Goal: Task Accomplishment & Management: Manage account settings

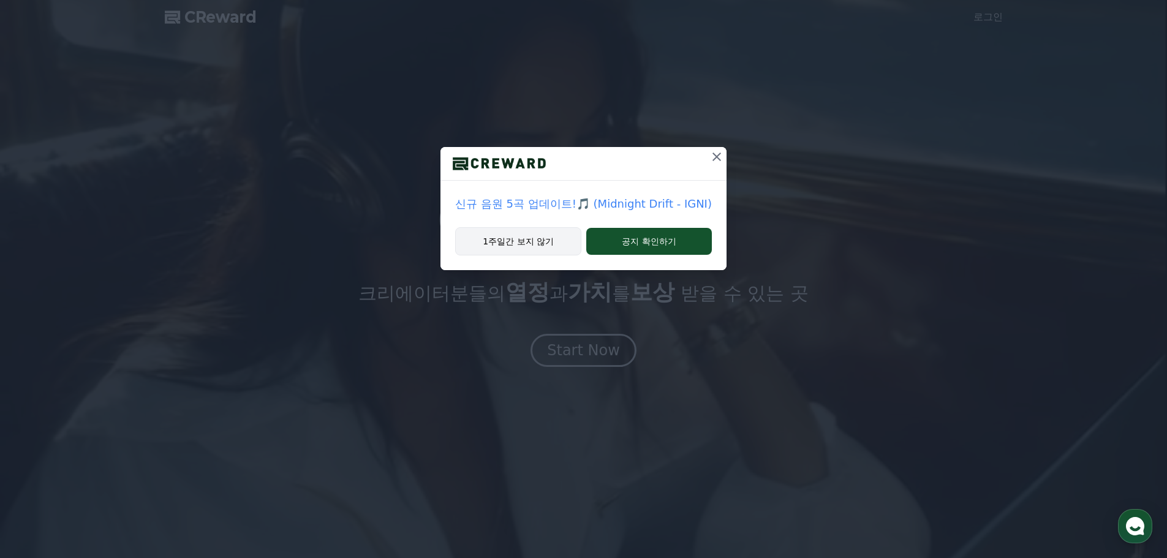
click at [537, 244] on button "1주일간 보지 않기" at bounding box center [518, 241] width 126 height 28
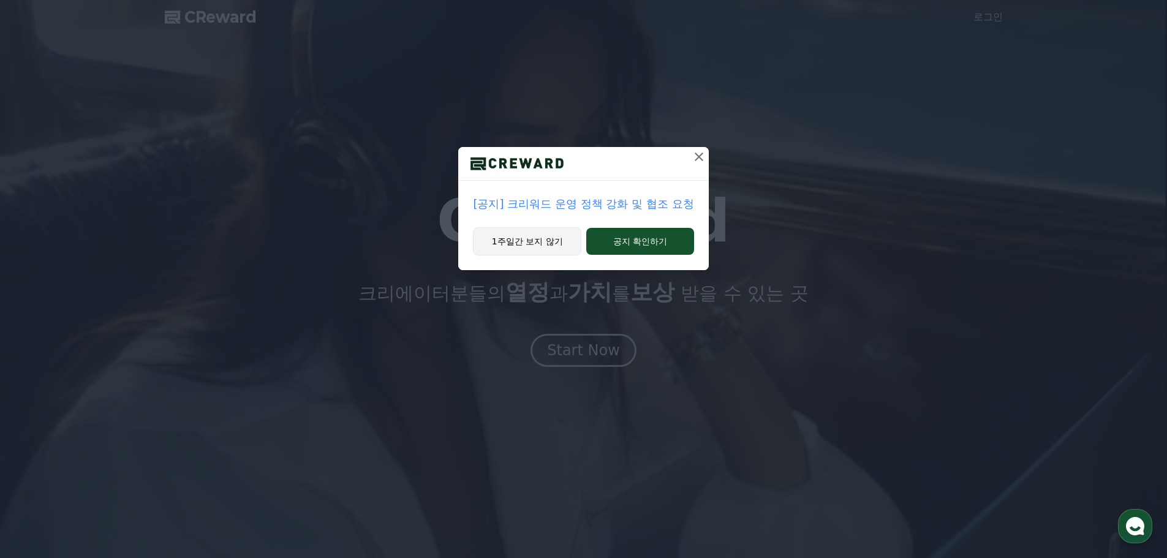
click at [533, 242] on button "1주일간 보지 않기" at bounding box center [527, 241] width 108 height 28
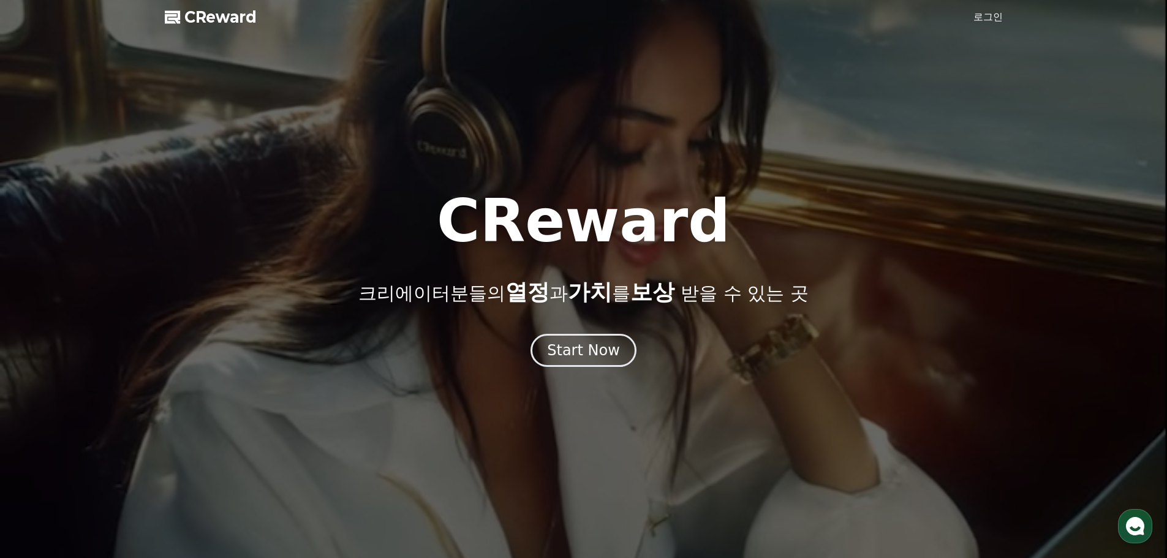
click at [987, 18] on link "로그인" at bounding box center [987, 17] width 29 height 15
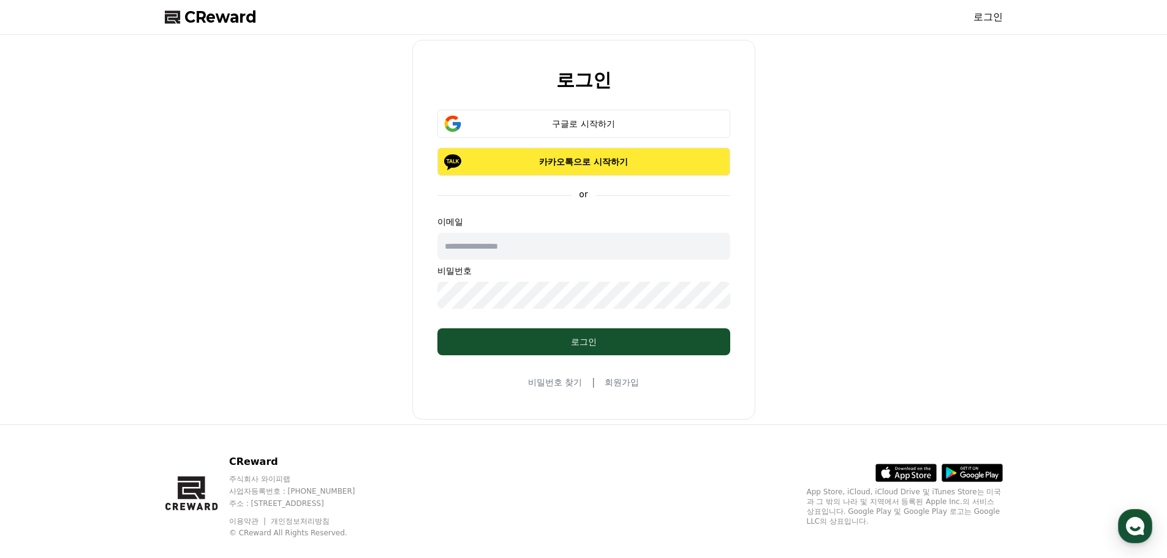
click at [538, 175] on button "카카오톡으로 시작하기" at bounding box center [583, 162] width 293 height 28
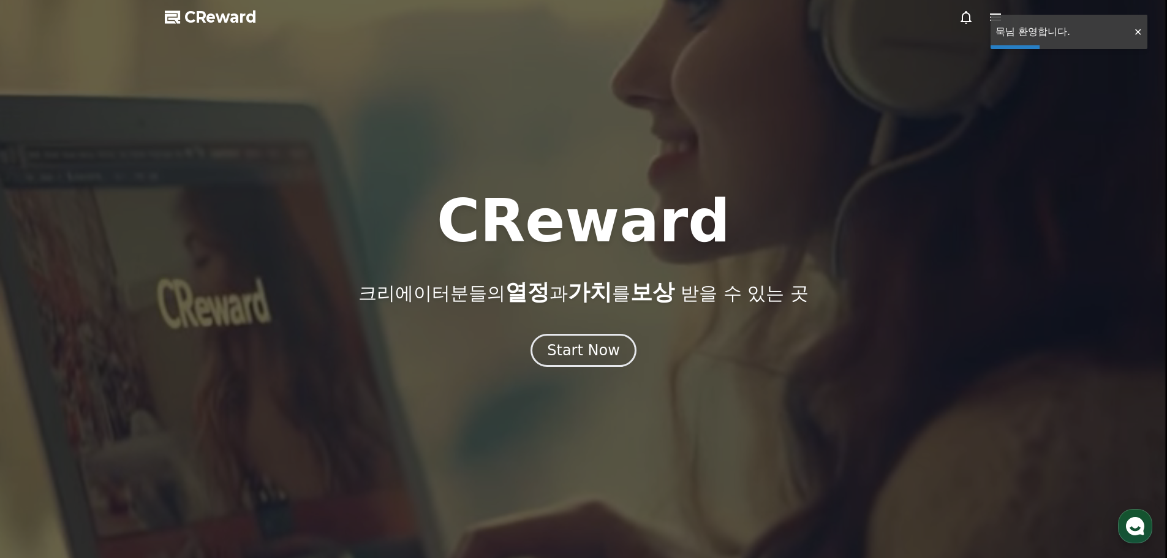
drag, startPoint x: 1133, startPoint y: 30, endPoint x: 1125, endPoint y: 28, distance: 8.3
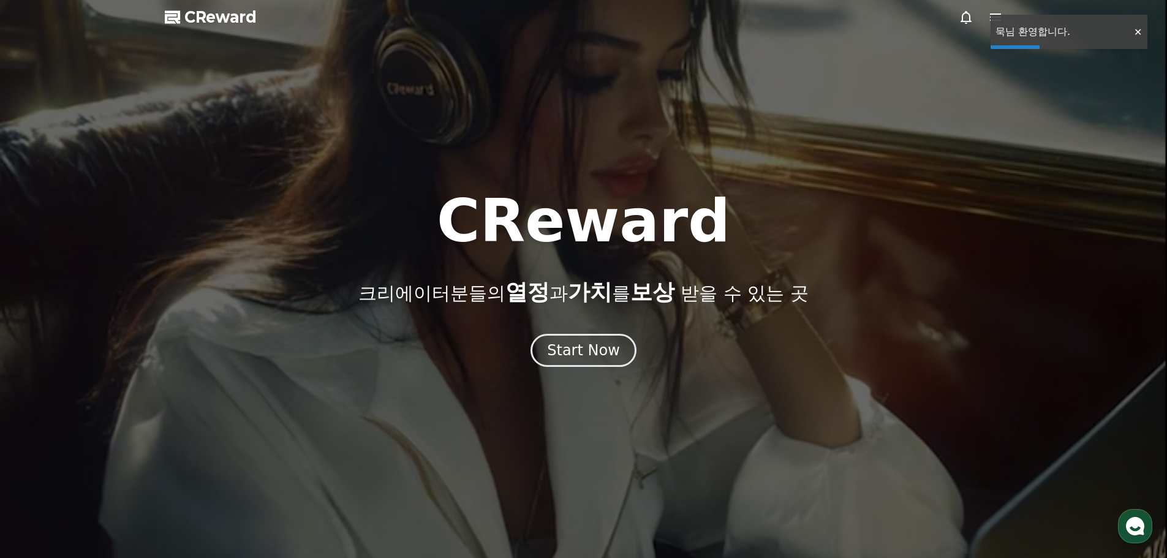
click at [1133, 30] on div at bounding box center [1137, 32] width 20 height 12
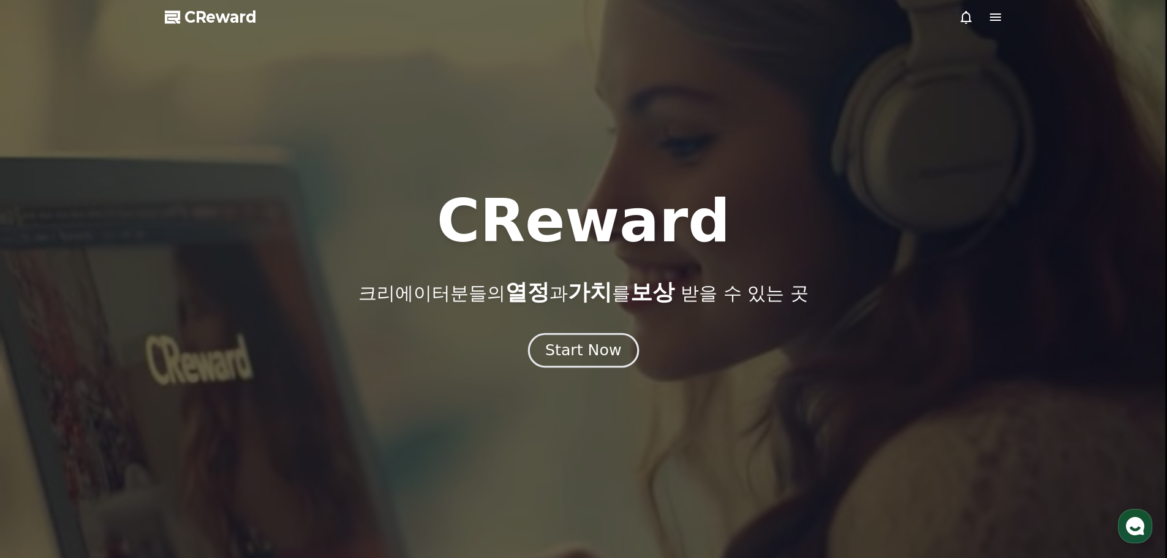
click at [590, 339] on button "Start Now" at bounding box center [583, 350] width 111 height 35
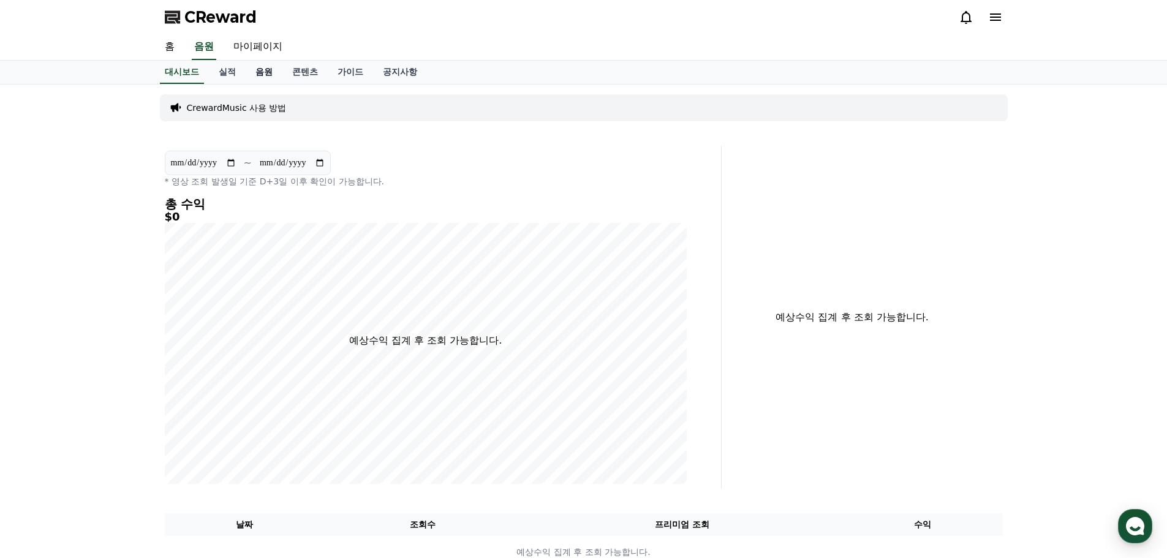
click at [253, 77] on link "음원" at bounding box center [264, 72] width 37 height 23
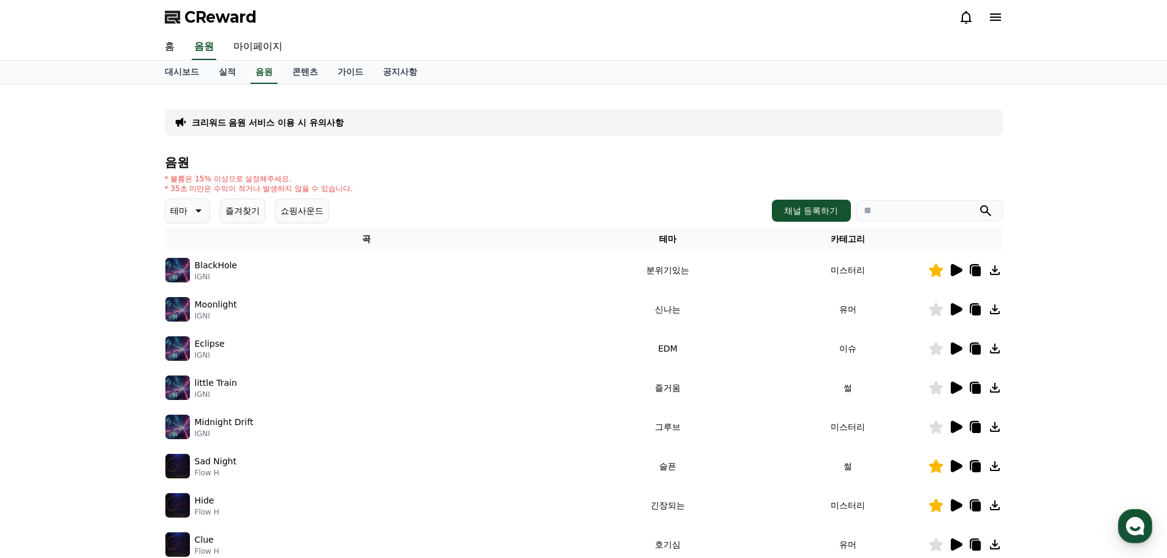
click at [247, 61] on div "대시보드 실적 음원 콘텐츠 가이드 공지사항" at bounding box center [583, 72] width 857 height 23
click at [251, 51] on link "마이페이지" at bounding box center [258, 47] width 69 height 26
select select "**********"
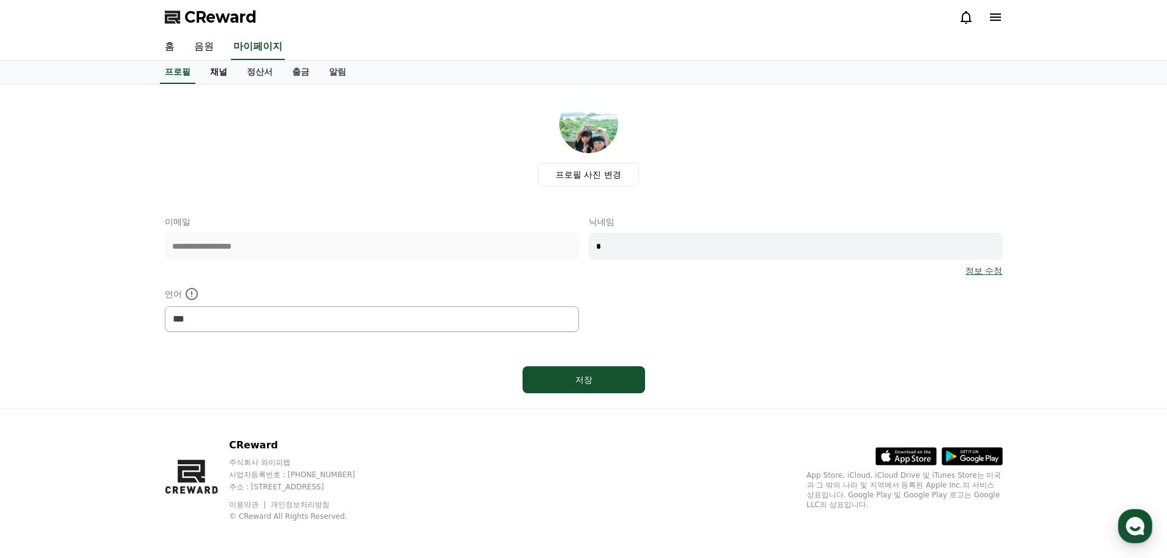
click at [218, 77] on link "채널" at bounding box center [218, 72] width 37 height 23
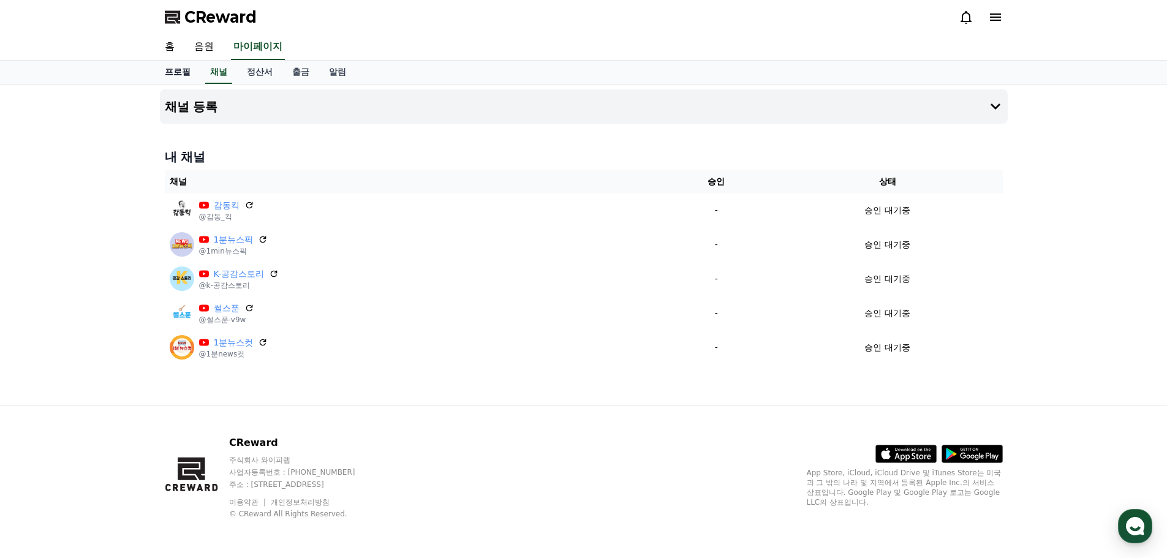
click at [174, 70] on link "프로필" at bounding box center [177, 72] width 45 height 23
select select "**********"
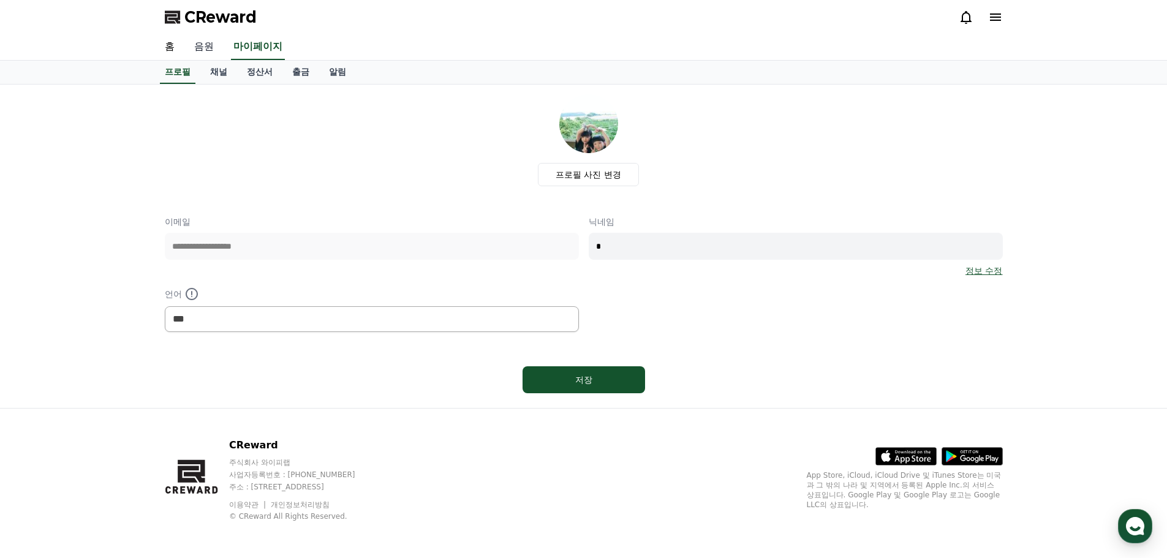
click at [198, 46] on link "음원" at bounding box center [203, 47] width 39 height 26
